Goal: Communication & Community: Answer question/provide support

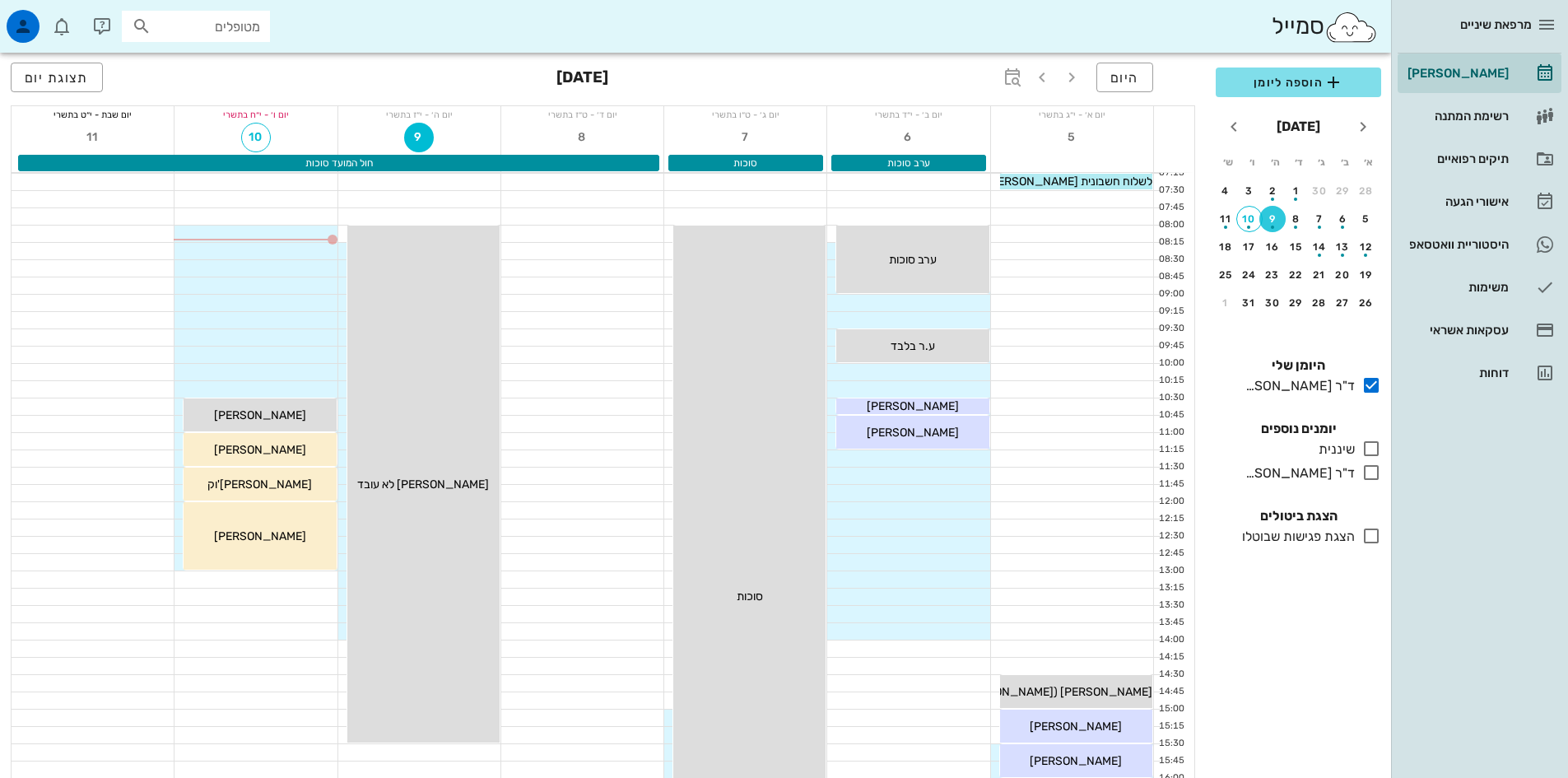
click at [236, 30] on input "מטופלים" at bounding box center [207, 26] width 105 height 21
type input "ימית"
click at [240, 57] on div "[PERSON_NAME] 025739467" at bounding box center [175, 63] width 181 height 13
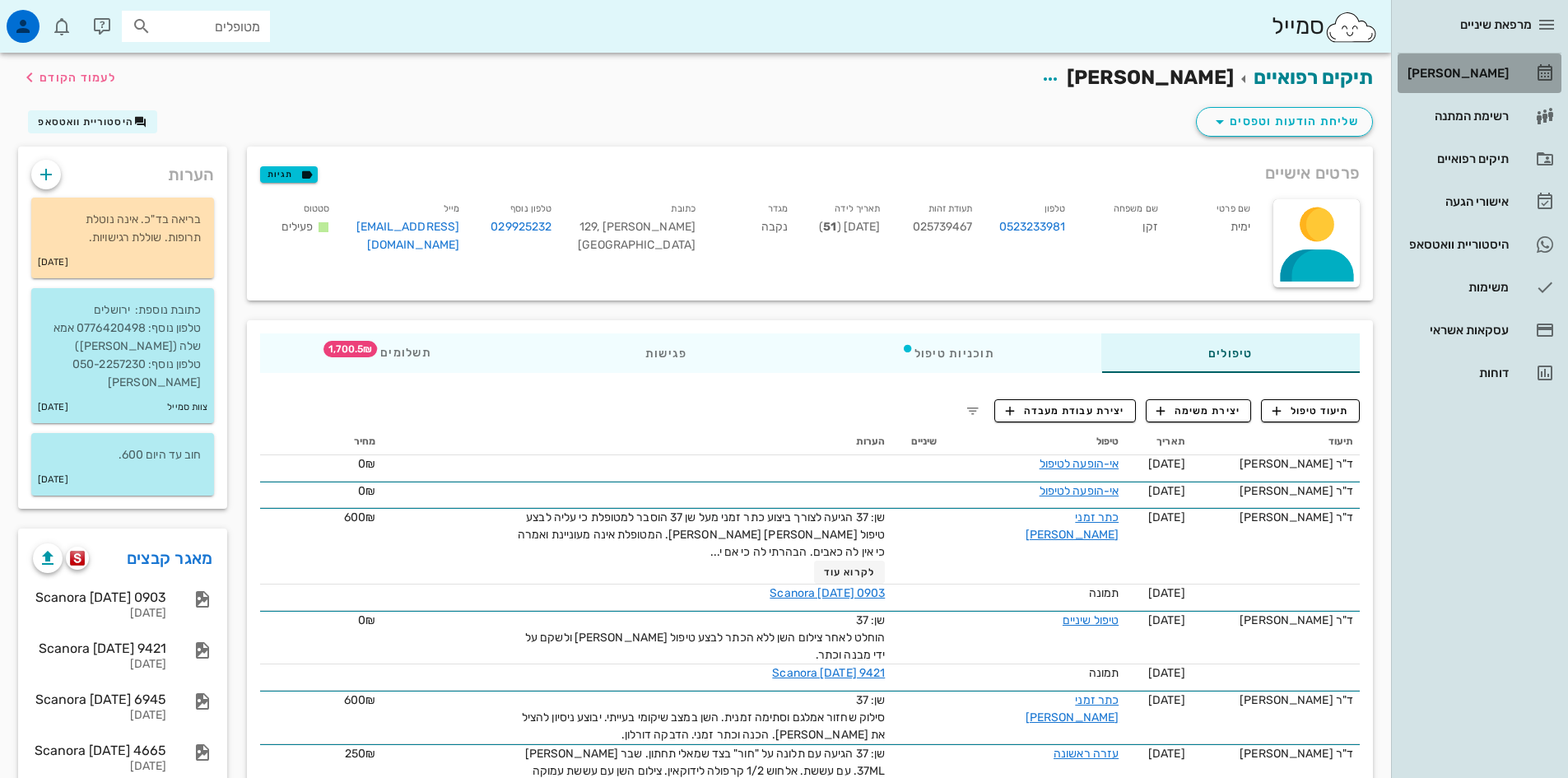
click at [1480, 74] on div "[PERSON_NAME]" at bounding box center [1456, 74] width 105 height 13
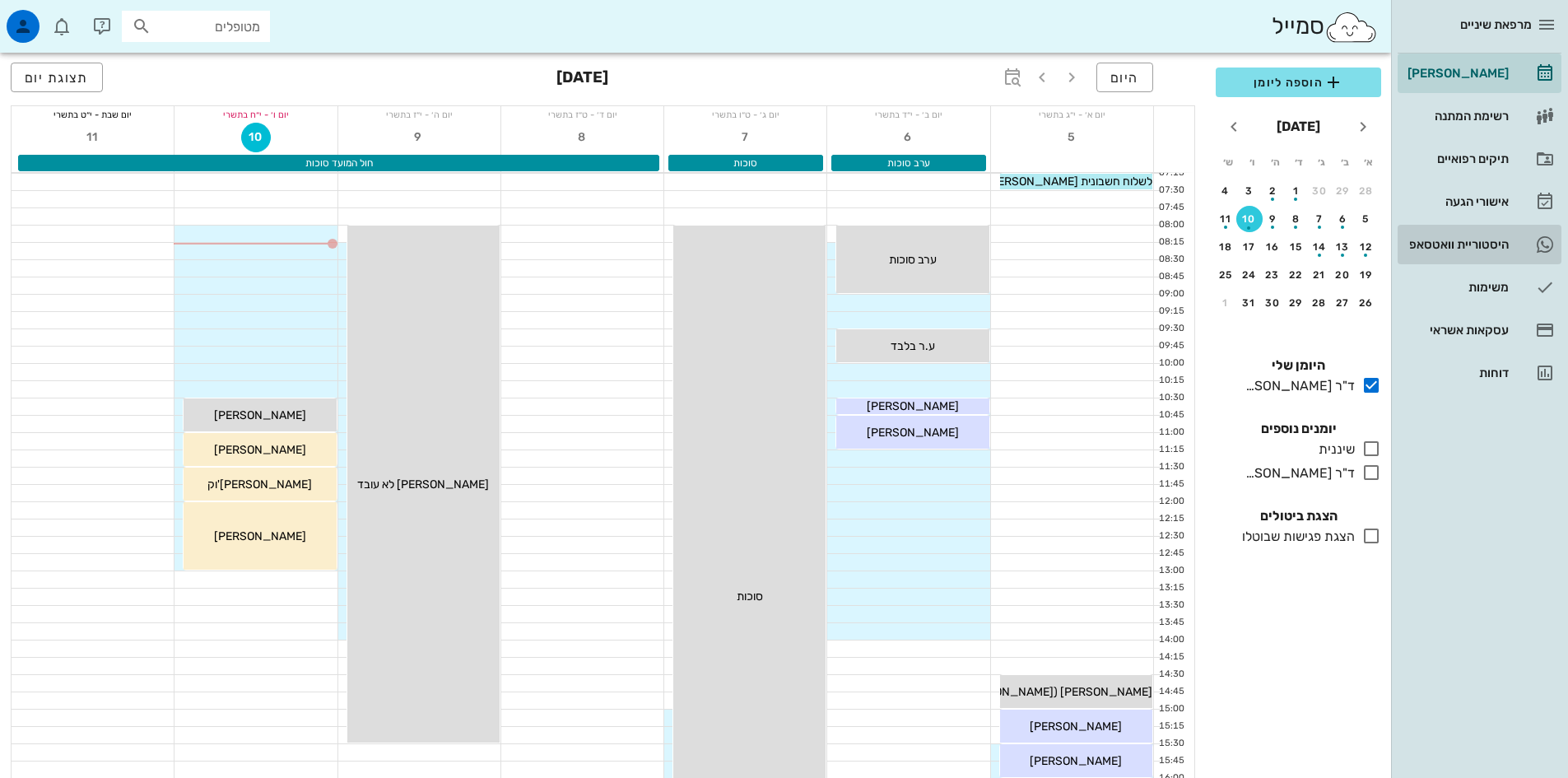
click at [1498, 241] on div "היסטוריית וואטסאפ" at bounding box center [1456, 244] width 105 height 13
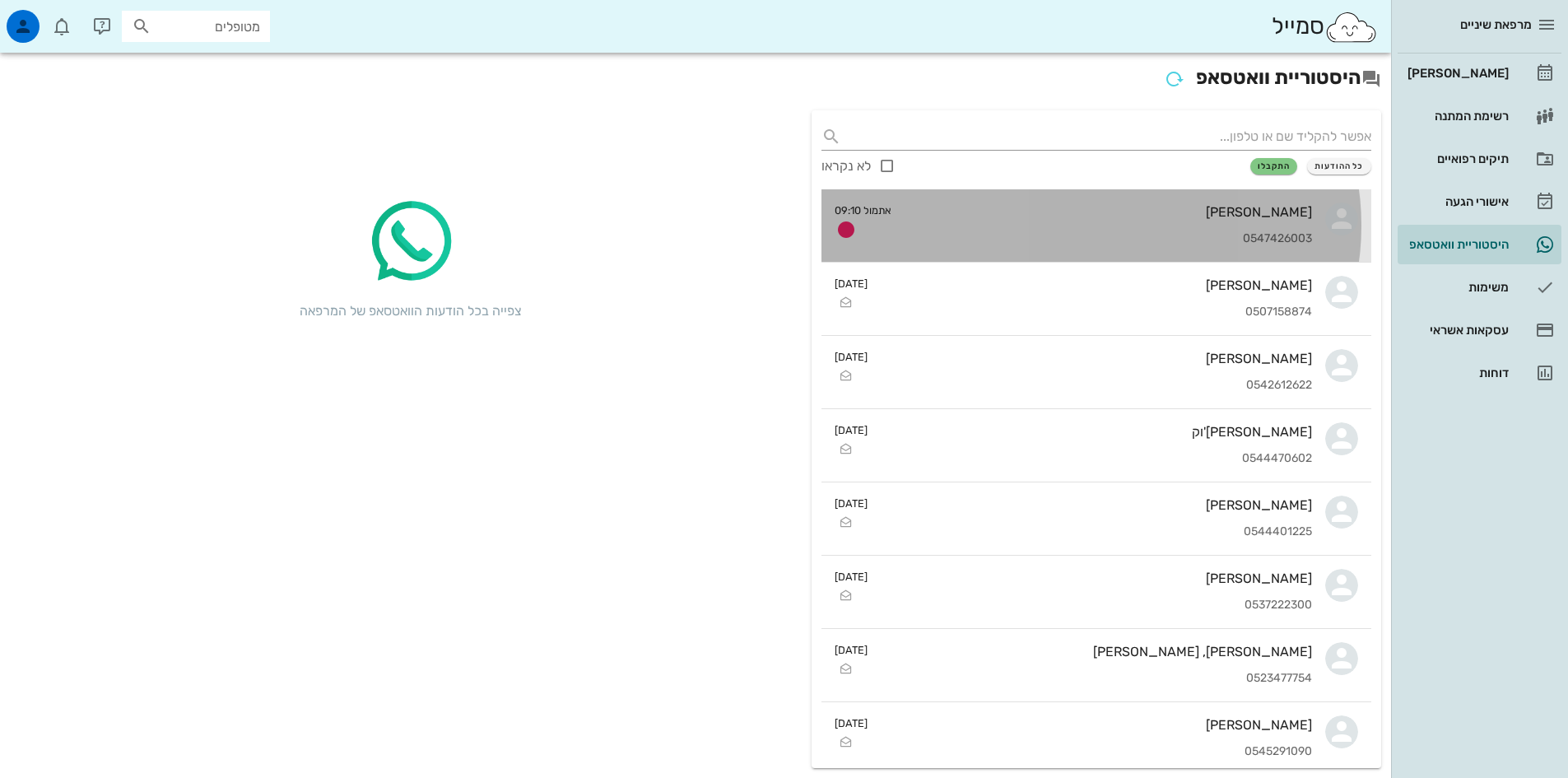
click at [1223, 236] on div "0547426003" at bounding box center [1108, 239] width 408 height 14
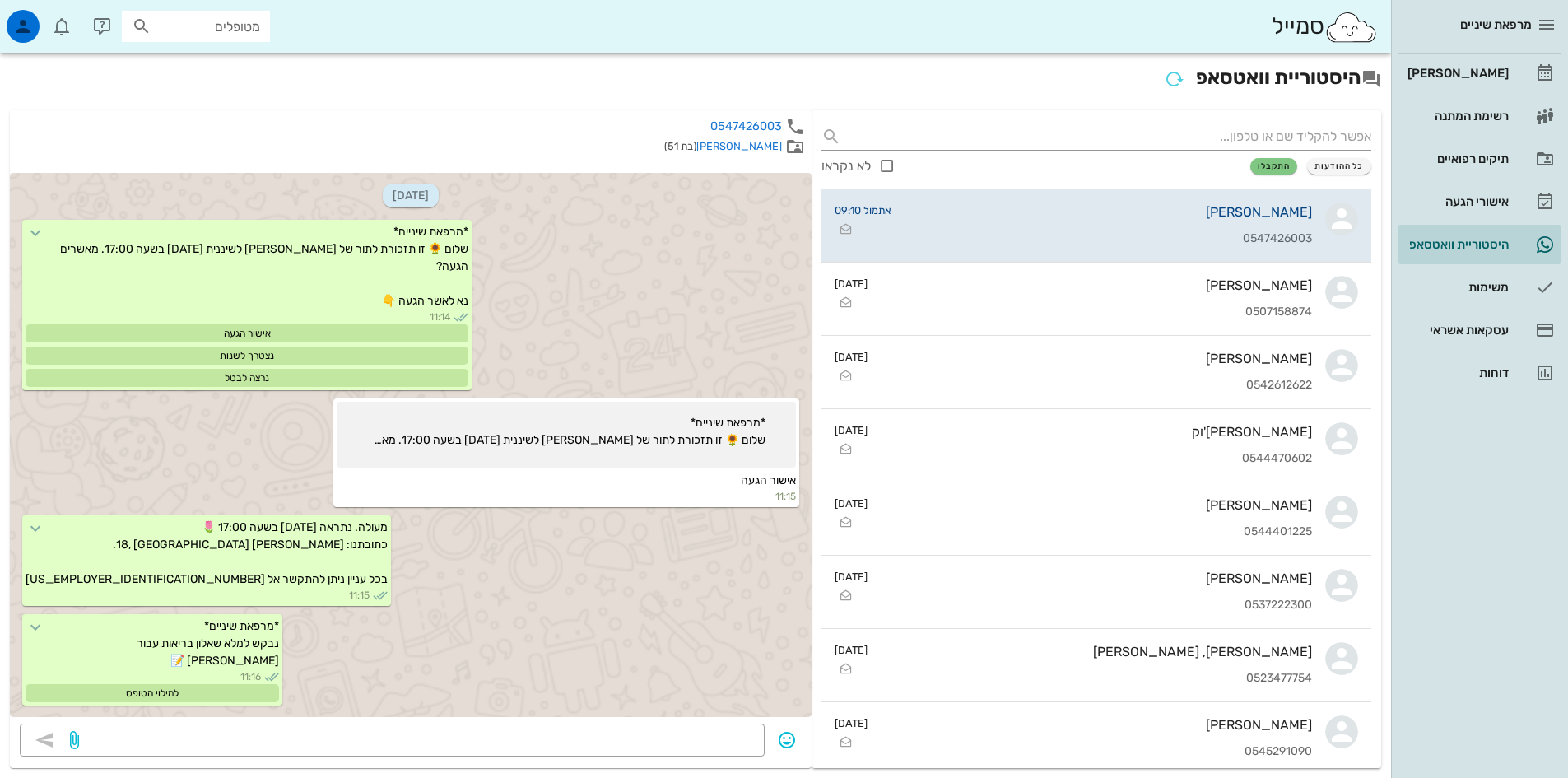
scroll to position [444, 0]
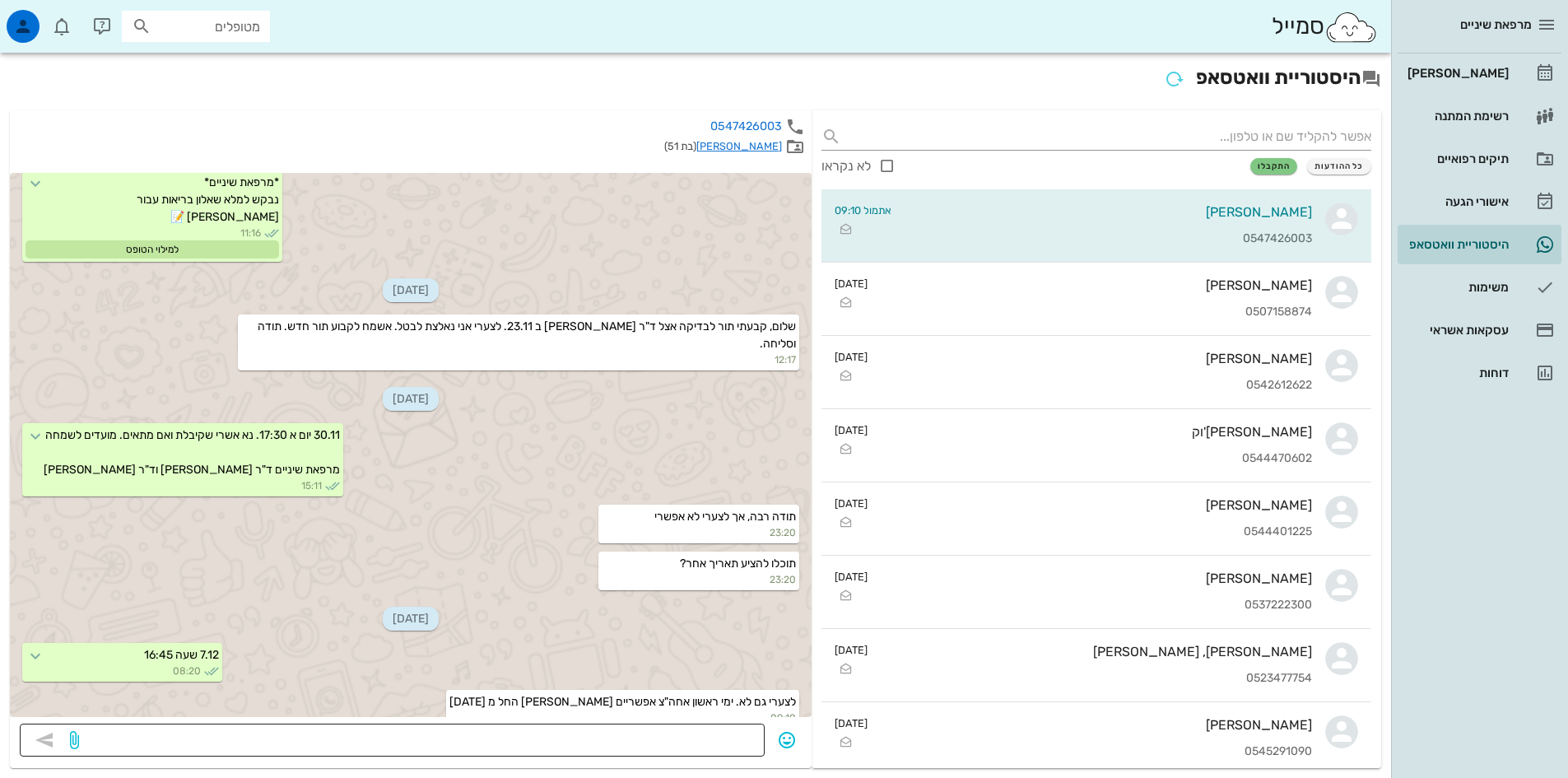
click at [732, 743] on textarea at bounding box center [418, 742] width 673 height 27
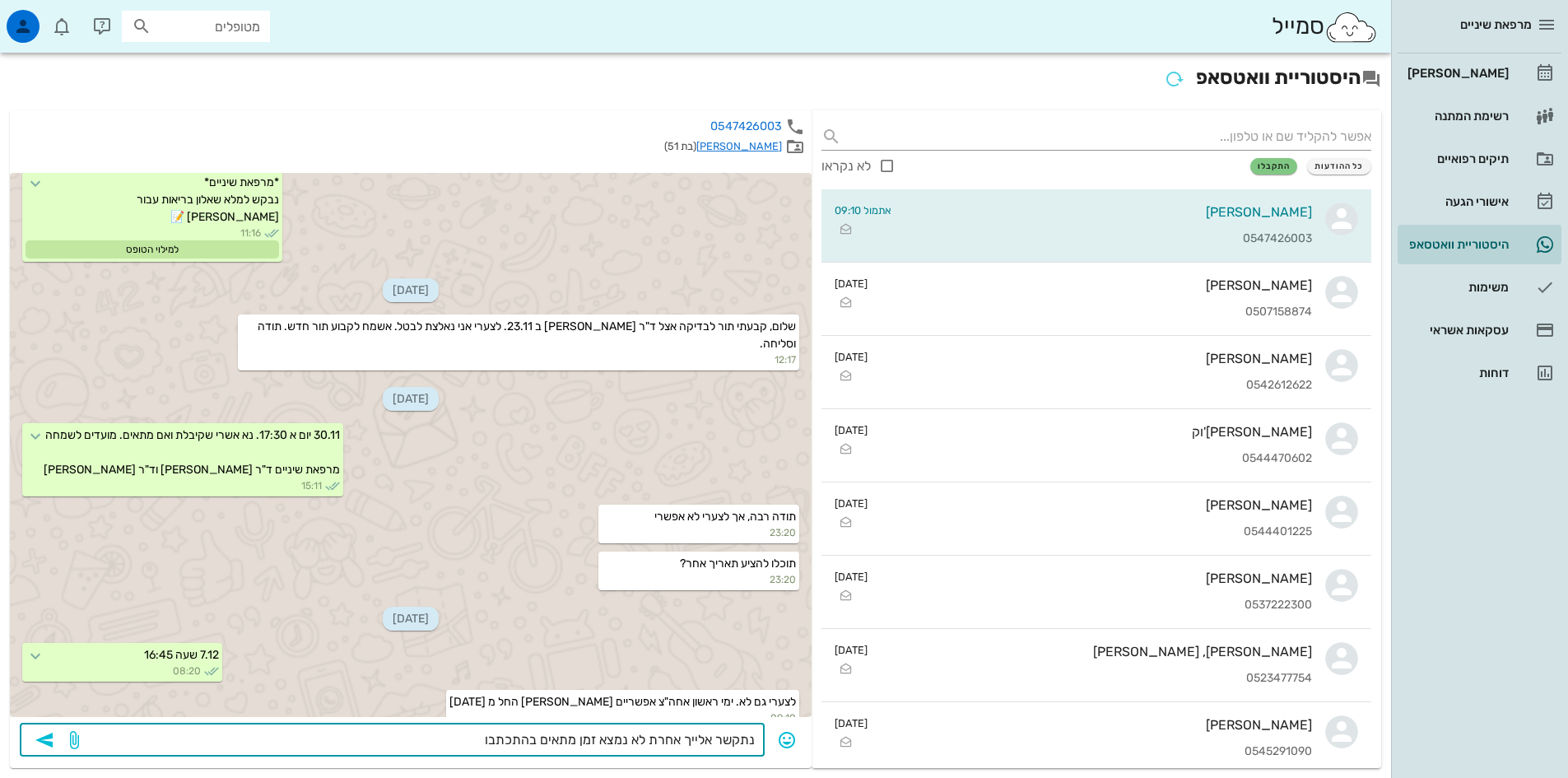
type textarea "נתקשר אלייך אחרת לא נמצא זמן מתאים בהתכתבות"
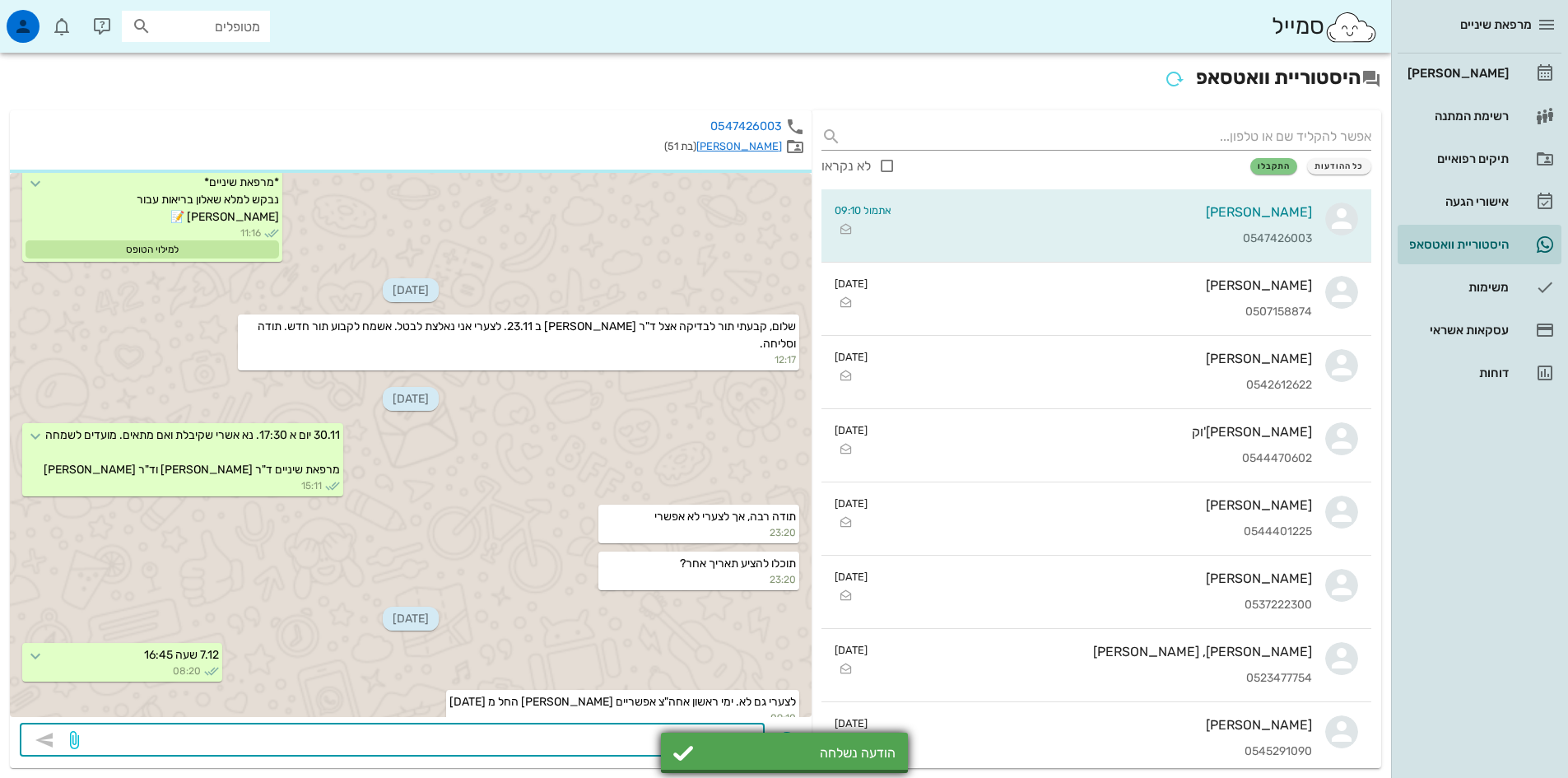
scroll to position [536, 0]
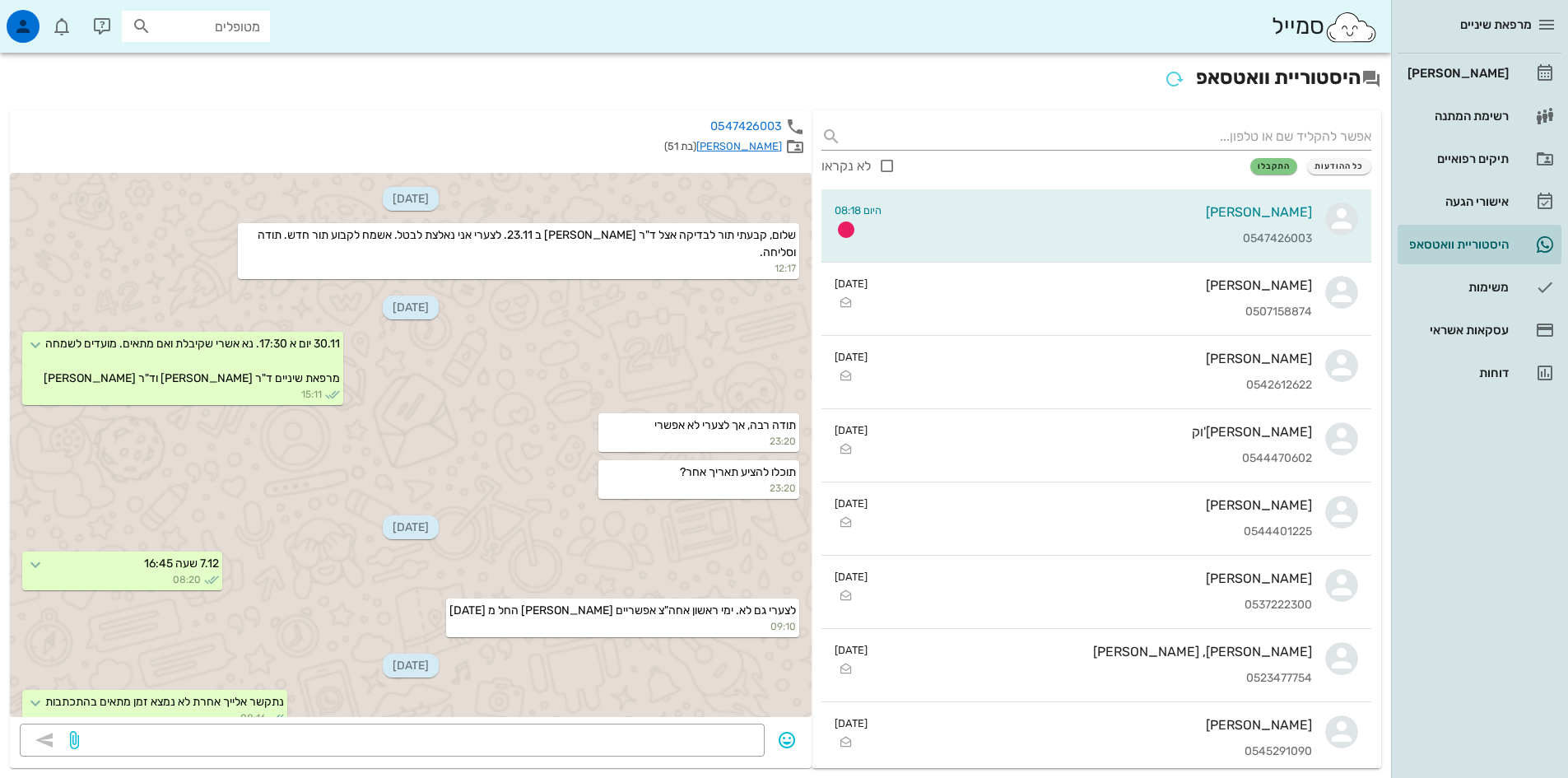
scroll to position [582, 0]
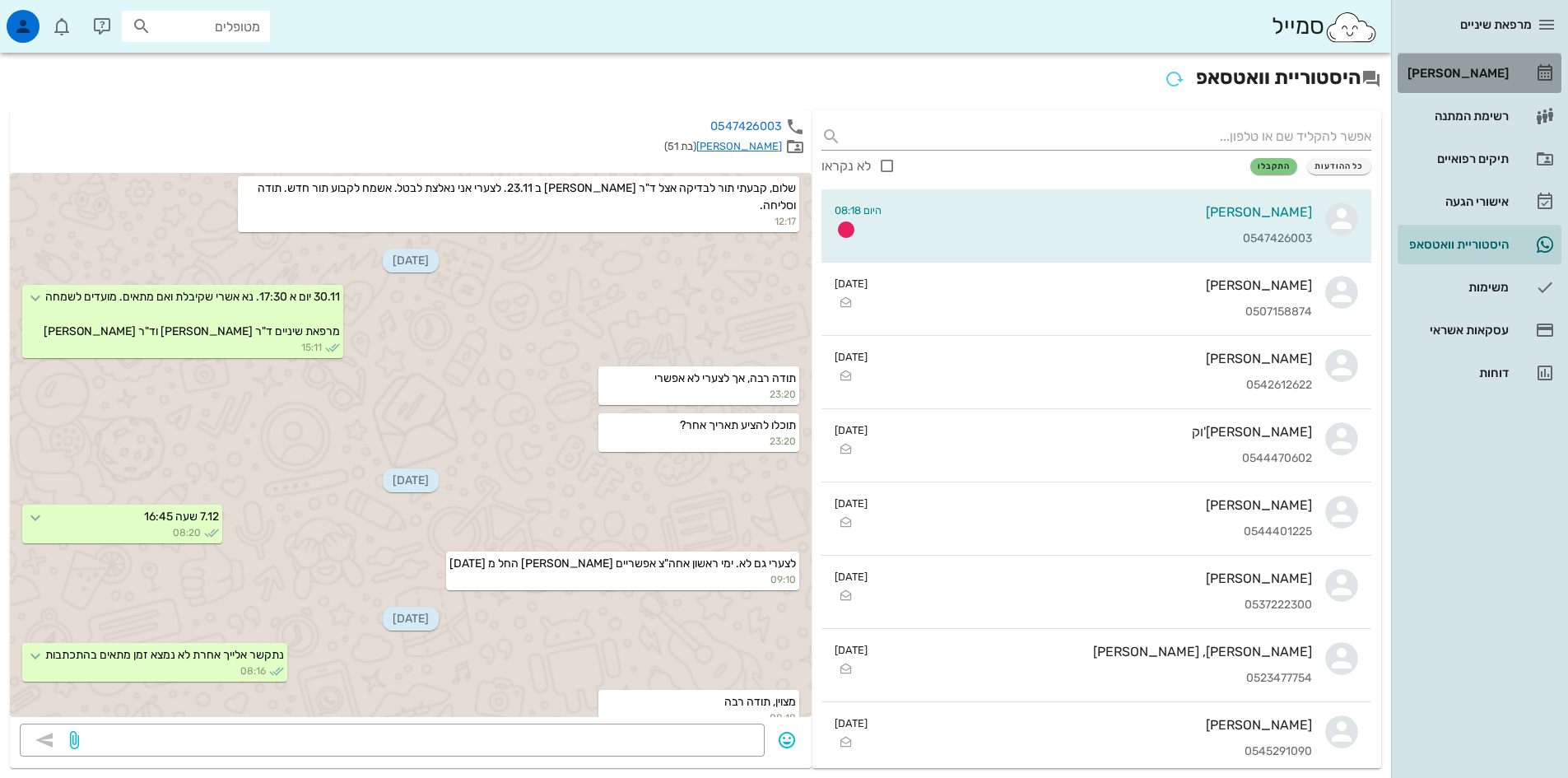
click at [1459, 67] on div "[PERSON_NAME]" at bounding box center [1456, 74] width 105 height 13
